Goal: Check status: Check status

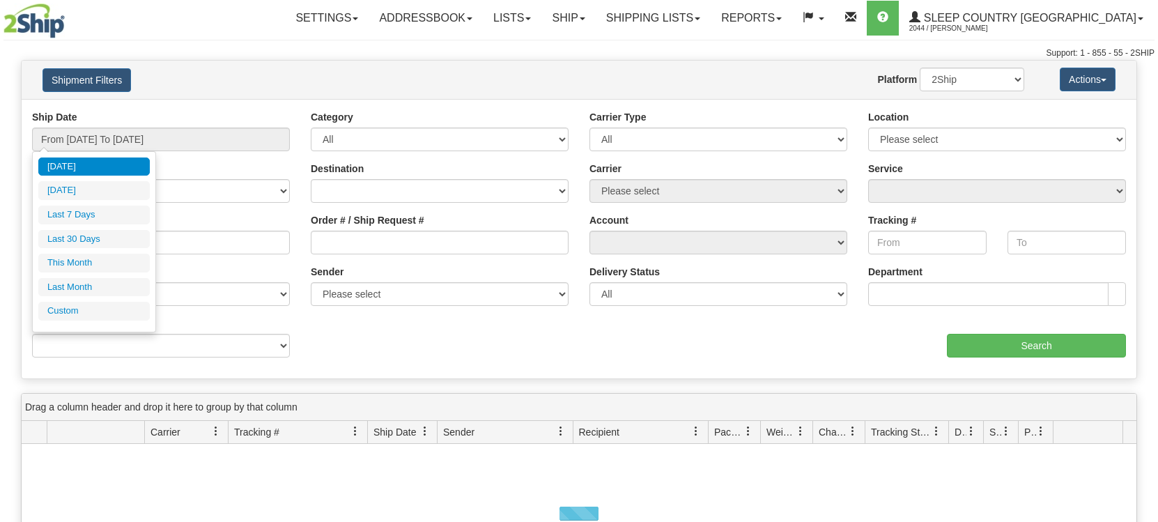
click at [77, 236] on li "Last 30 Days" at bounding box center [93, 239] width 111 height 19
type input "From [DATE] To [DATE]"
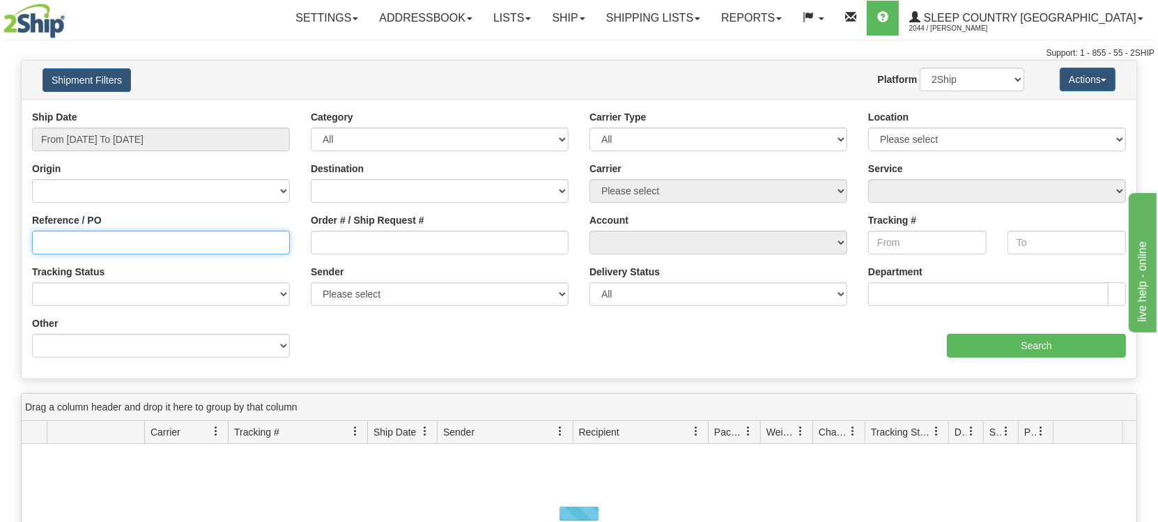
click at [132, 245] on input "Reference / PO" at bounding box center [161, 243] width 258 height 24
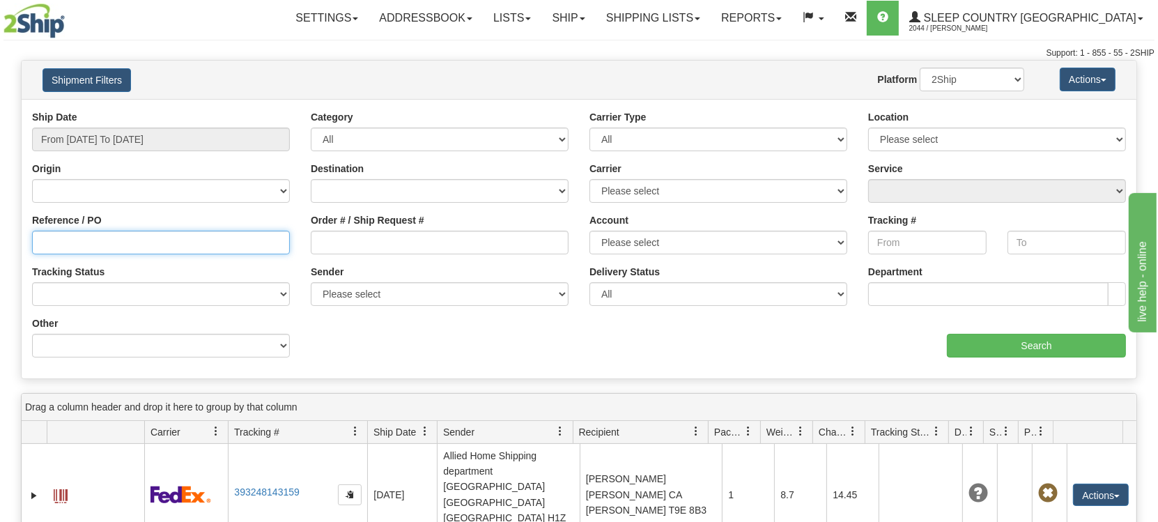
paste input "1057682"
type input "1057682"
click at [1026, 342] on input "Search" at bounding box center [1036, 346] width 179 height 24
